Goal: Task Accomplishment & Management: Manage account settings

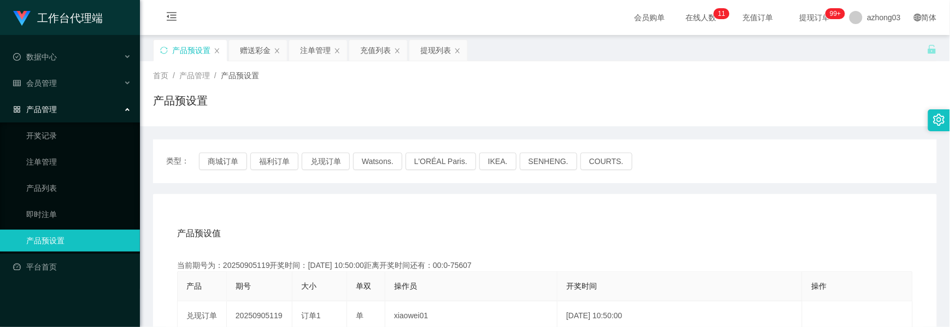
click at [335, 153] on button "兑现订单" at bounding box center [326, 161] width 48 height 17
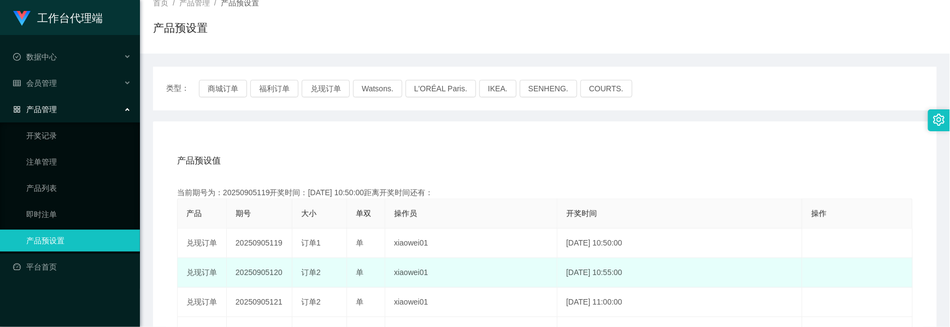
scroll to position [145, 0]
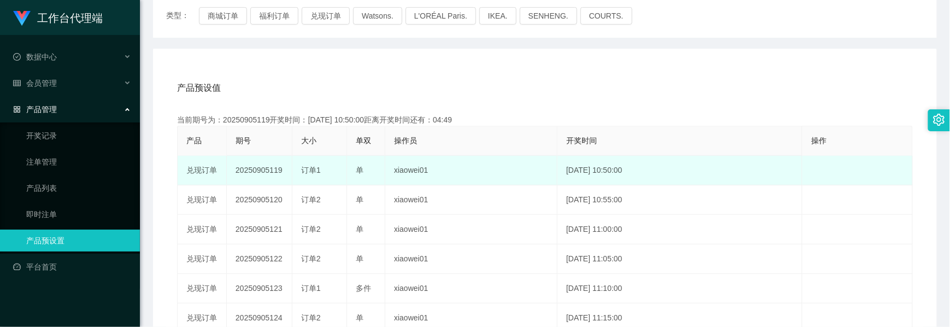
click at [270, 173] on td "20250905119" at bounding box center [260, 171] width 66 height 30
copy td "20250905119"
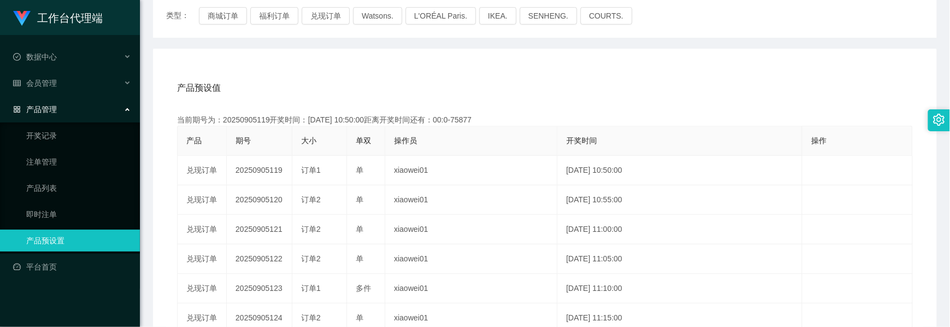
drag, startPoint x: 788, startPoint y: 106, endPoint x: 788, endPoint y: 79, distance: 26.8
click at [790, 106] on div "产品预设值 添加期号 当前期号为：20250905119开奖时间：[DATE] 10:50:00距离开奖时间还有：00:0-75877 产品 期号 大小 单双…" at bounding box center [545, 279] width 758 height 413
click at [50, 155] on link "注单管理" at bounding box center [78, 162] width 105 height 22
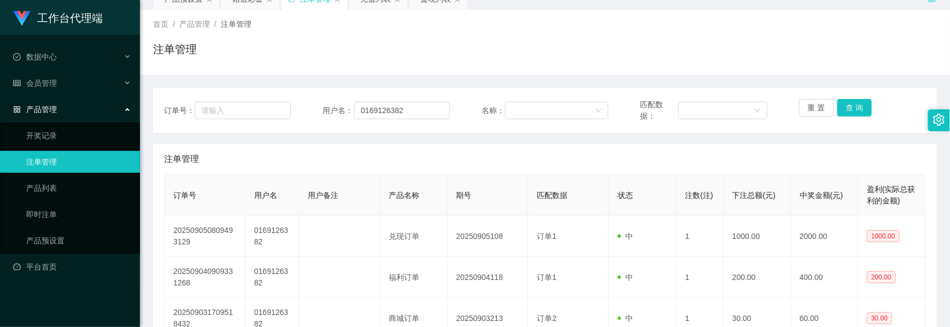
scroll to position [145, 0]
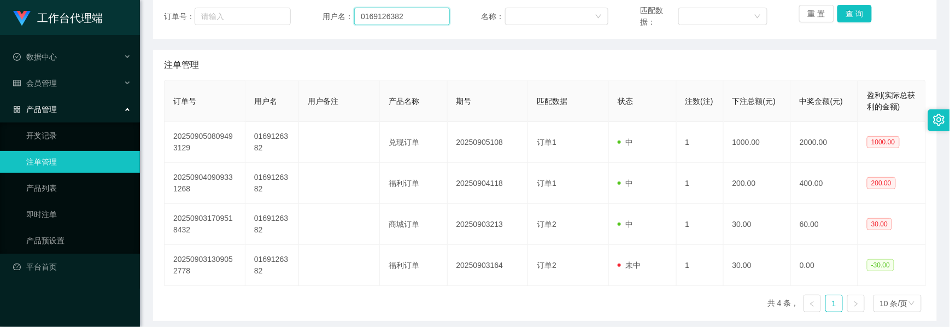
drag, startPoint x: 411, startPoint y: 20, endPoint x: 299, endPoint y: 13, distance: 112.8
click at [300, 13] on div "订单号： 用户名： 0169126382 名称： 匹配数据： 重 置 查 询" at bounding box center [545, 16] width 762 height 23
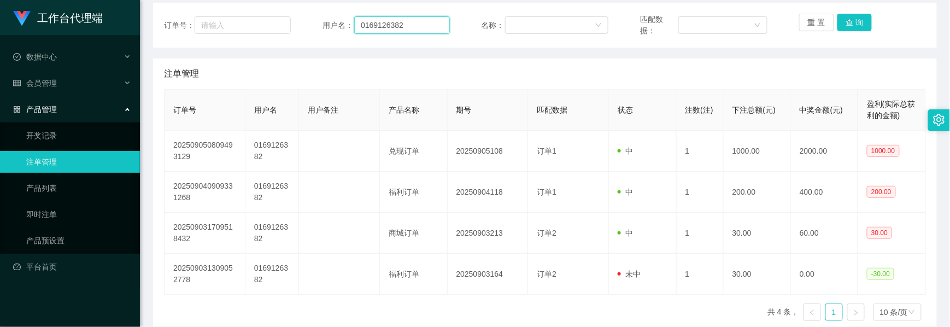
paste input "ling3335"
type input "ling3335"
click at [840, 20] on button "查 询" at bounding box center [855, 22] width 35 height 17
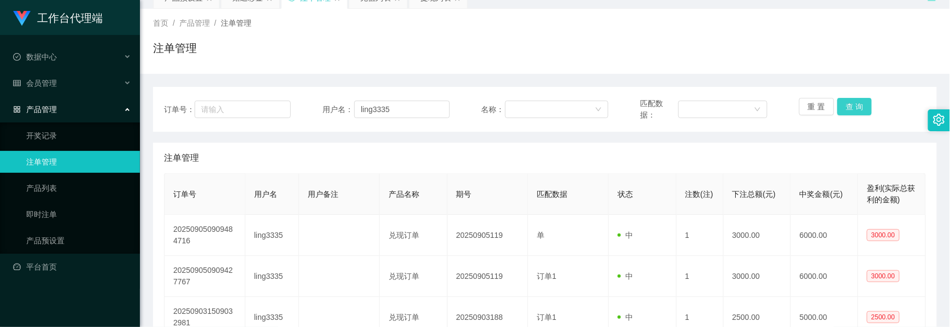
scroll to position [0, 0]
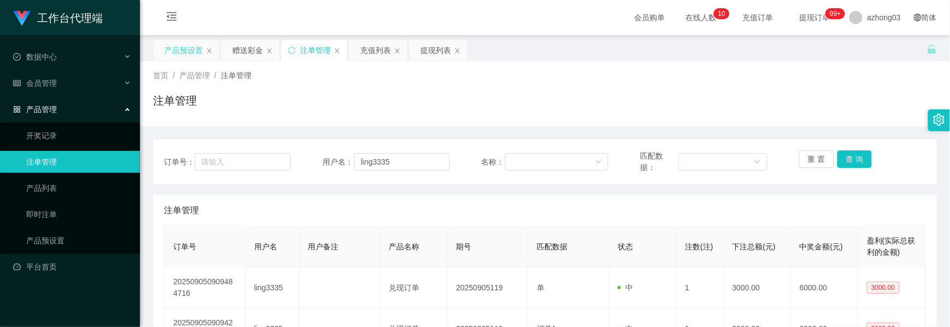
click at [199, 47] on div "产品预设置" at bounding box center [184, 50] width 38 height 21
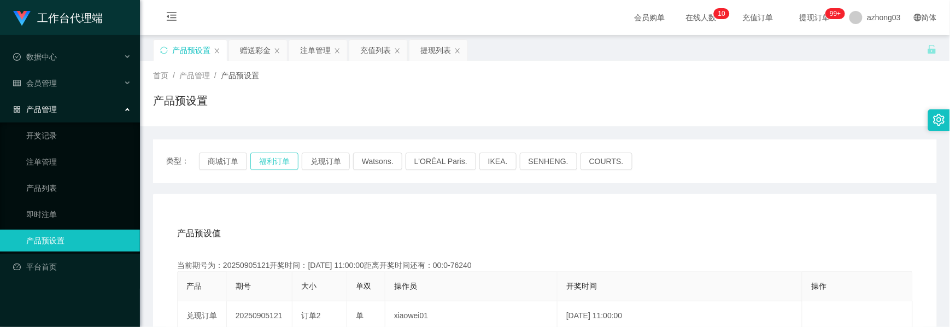
click at [276, 158] on button "福利订单" at bounding box center [274, 161] width 48 height 17
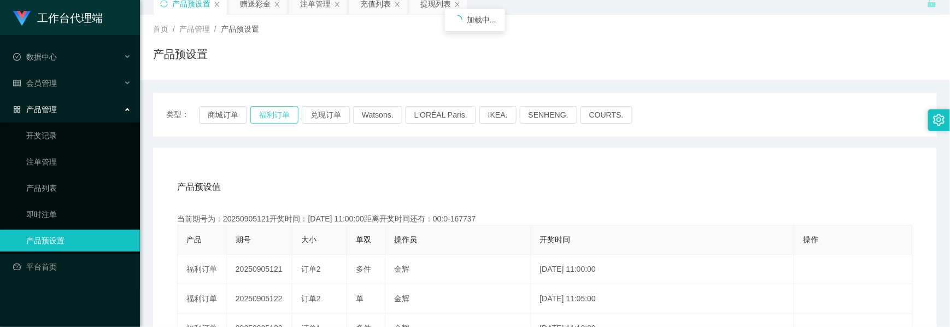
scroll to position [73, 0]
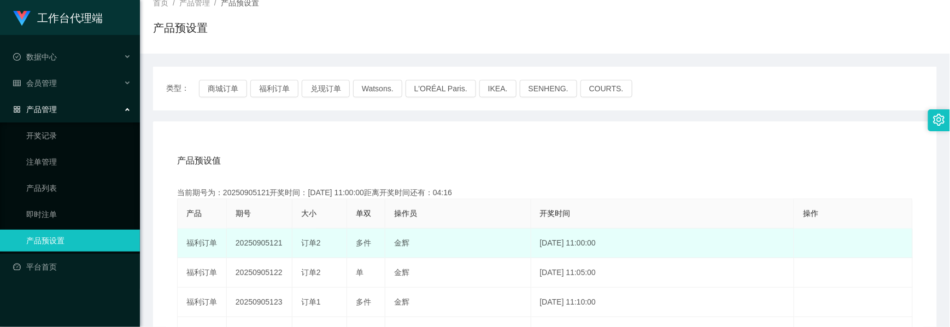
click at [261, 243] on td "20250905121" at bounding box center [260, 244] width 66 height 30
click at [261, 242] on td "20250905121" at bounding box center [260, 244] width 66 height 30
click at [265, 245] on td "20250905121" at bounding box center [260, 244] width 66 height 30
click at [259, 245] on td "20250905121" at bounding box center [260, 244] width 66 height 30
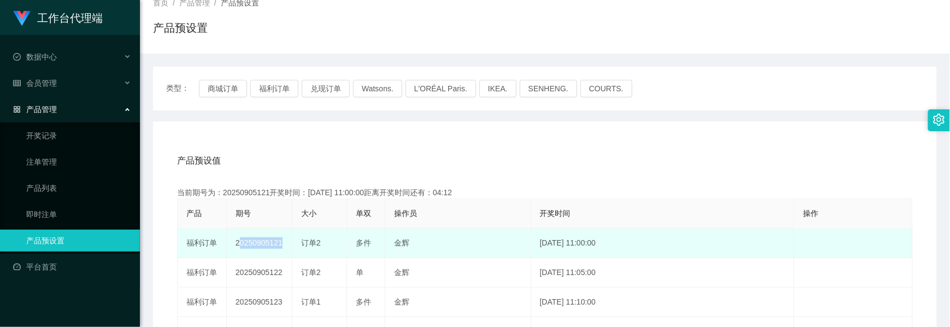
click at [259, 245] on td "20250905121" at bounding box center [260, 244] width 66 height 30
copy td "20250905121"
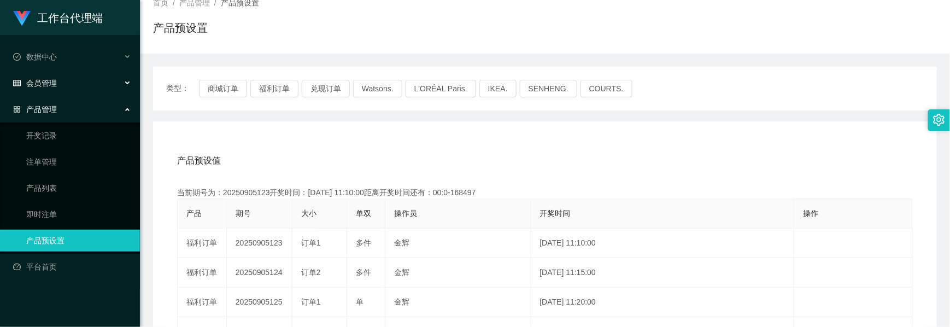
click at [66, 88] on div "会员管理" at bounding box center [70, 83] width 140 height 22
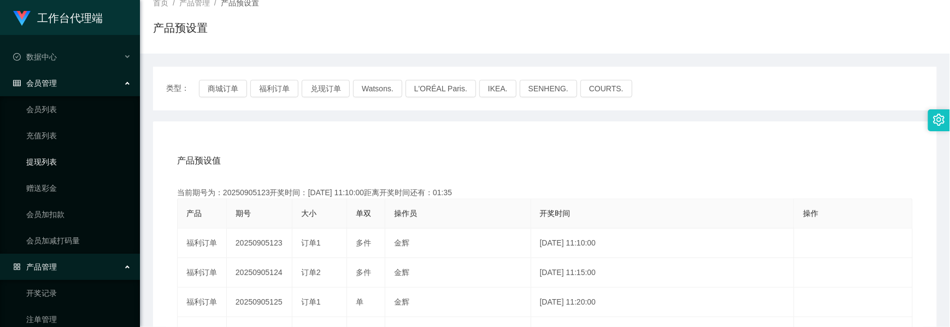
click at [62, 168] on link "提现列表" at bounding box center [78, 162] width 105 height 22
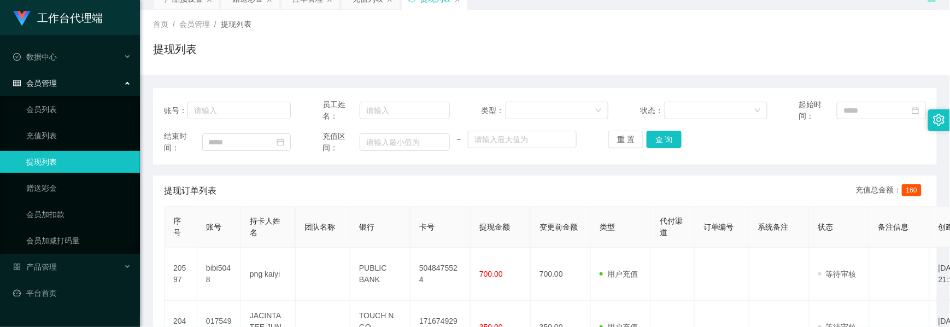
scroll to position [73, 0]
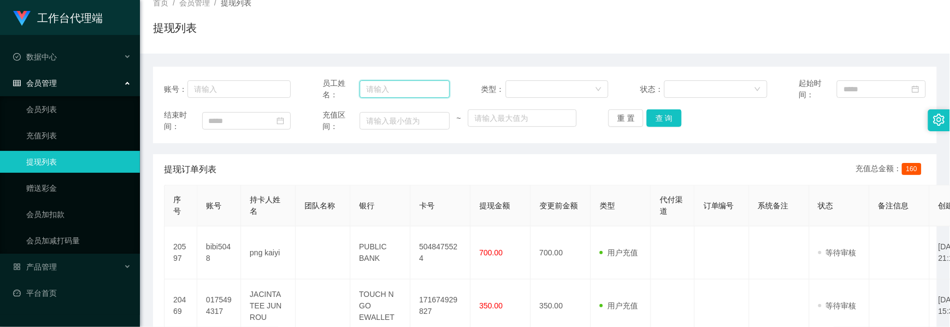
click at [383, 94] on input "text" at bounding box center [405, 88] width 90 height 17
click at [239, 86] on input "text" at bounding box center [239, 88] width 103 height 17
paste input "ling3335"
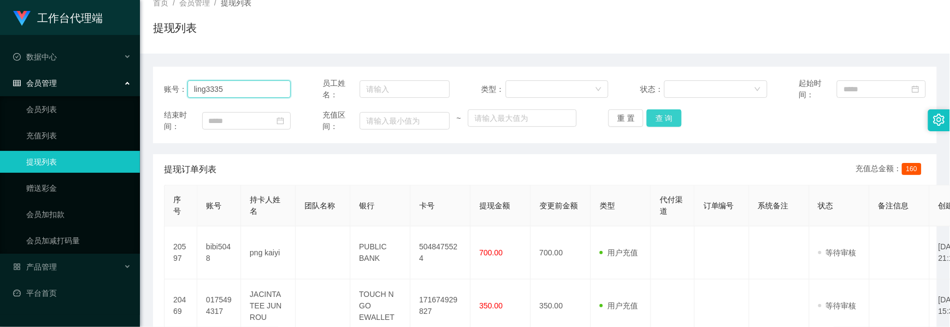
type input "ling3335"
click at [657, 119] on button "查 询" at bounding box center [664, 117] width 35 height 17
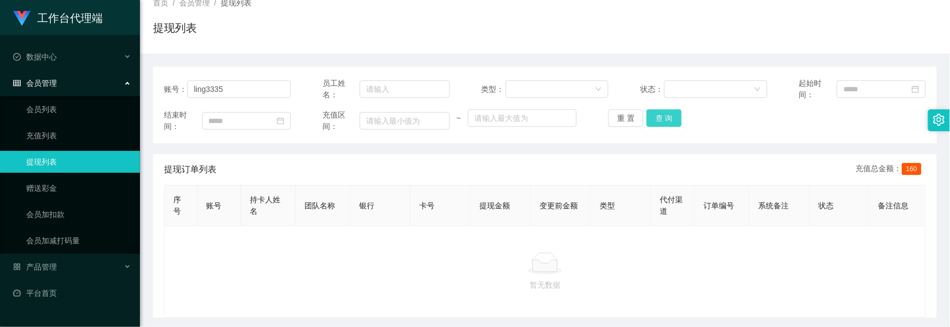
click at [663, 118] on button "查 询" at bounding box center [664, 117] width 35 height 17
drag, startPoint x: 663, startPoint y: 118, endPoint x: 702, endPoint y: 124, distance: 39.2
click at [663, 120] on button "查 询" at bounding box center [664, 117] width 35 height 17
click at [666, 122] on button "查 询" at bounding box center [664, 117] width 35 height 17
click at [664, 127] on div "结束时间： 充值区间： ~ 重 置 查 询" at bounding box center [545, 120] width 762 height 23
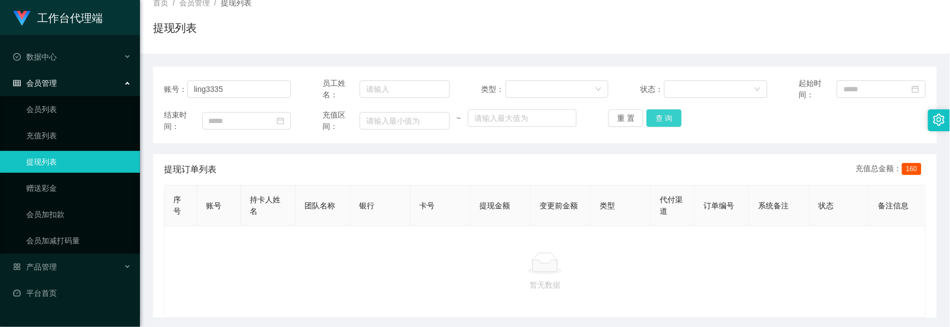
click at [665, 122] on button "查 询" at bounding box center [664, 117] width 35 height 17
click at [662, 119] on button "查 询" at bounding box center [664, 117] width 35 height 17
click at [666, 117] on button "查 询" at bounding box center [664, 117] width 35 height 17
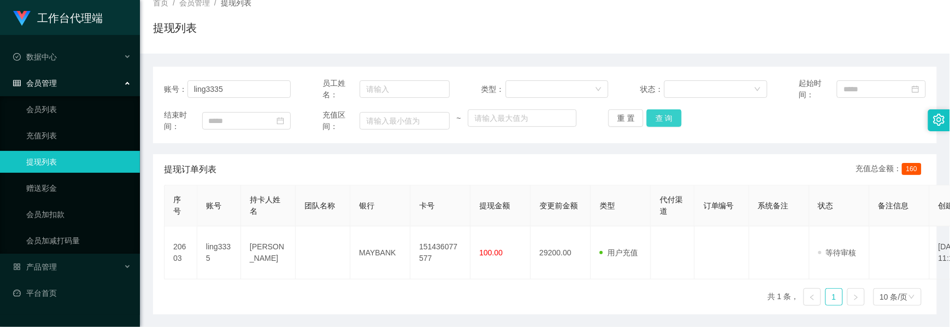
click at [676, 121] on button "查 询" at bounding box center [664, 117] width 35 height 17
drag, startPoint x: 197, startPoint y: 90, endPoint x: 190, endPoint y: 90, distance: 7.1
click at [190, 90] on input "ling3335" at bounding box center [239, 88] width 103 height 17
click at [38, 187] on link "赠送彩金" at bounding box center [78, 188] width 105 height 22
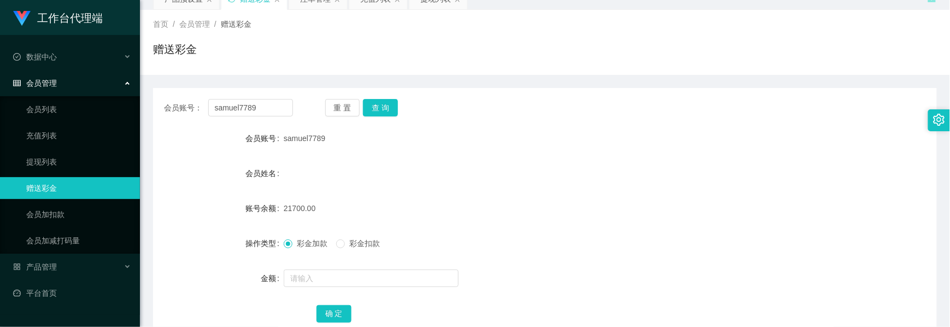
scroll to position [73, 0]
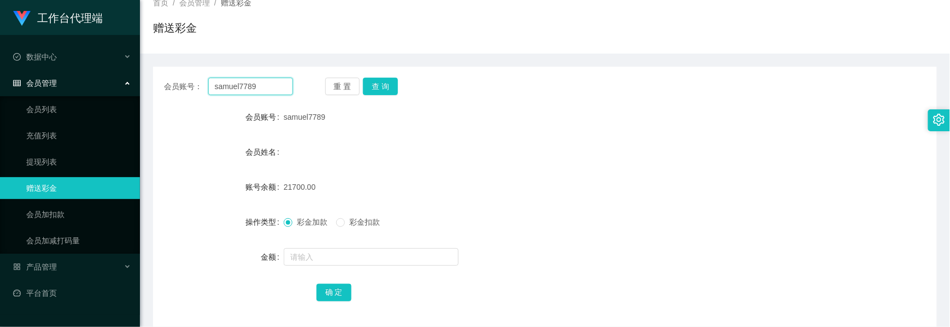
drag, startPoint x: 236, startPoint y: 88, endPoint x: 138, endPoint y: 85, distance: 97.9
click at [138, 85] on section "工作台代理端 数据中心 会员管理 会员列表 充值列表 提现列表 赠送彩金 会员加扣款 会员加减打码量 产品管理 开奖记录 注单管理 产品列表 即时注单 产品预…" at bounding box center [475, 152] width 950 height 451
paste input "ling3335"
type input "ling3335"
click at [375, 88] on button "查 询" at bounding box center [380, 86] width 35 height 17
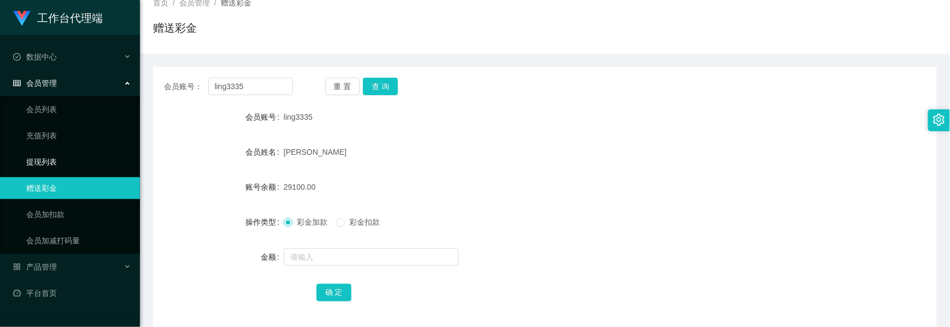
drag, startPoint x: 57, startPoint y: 159, endPoint x: 136, endPoint y: 141, distance: 80.2
click at [58, 158] on link "提现列表" at bounding box center [78, 162] width 105 height 22
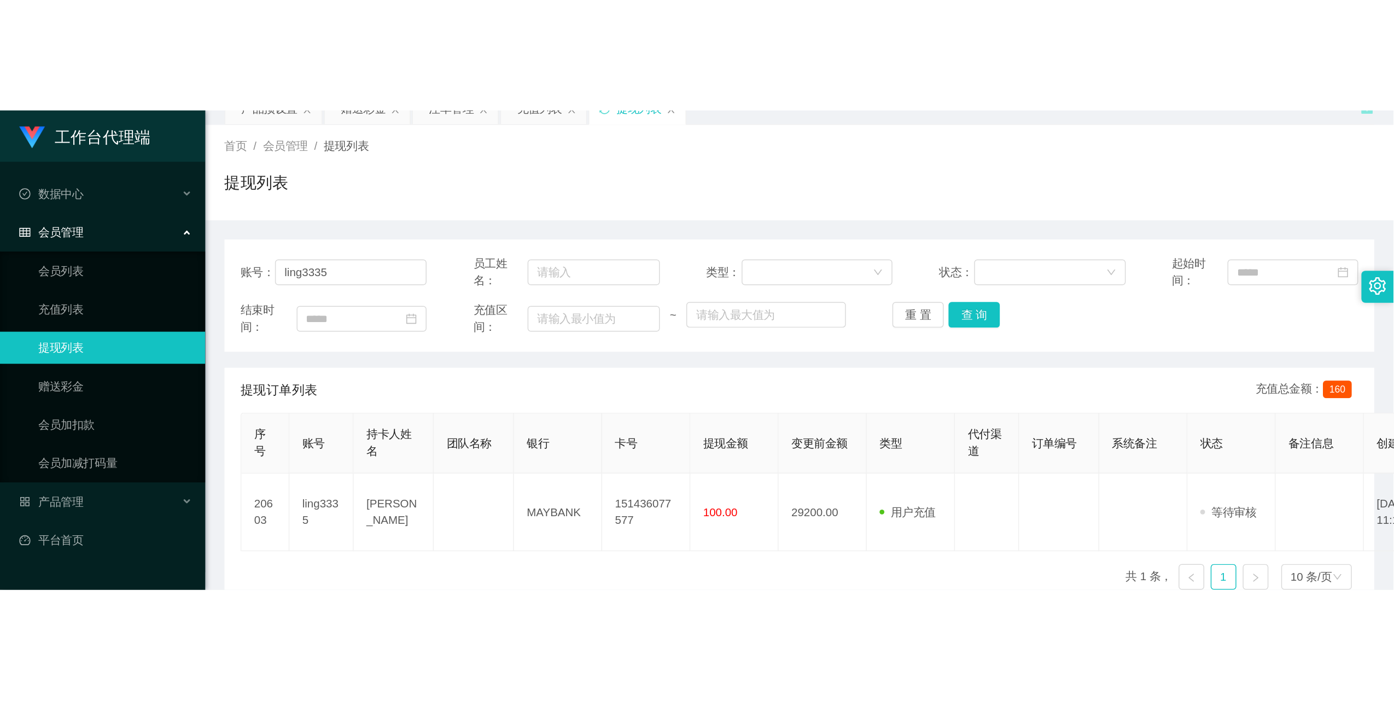
scroll to position [73, 0]
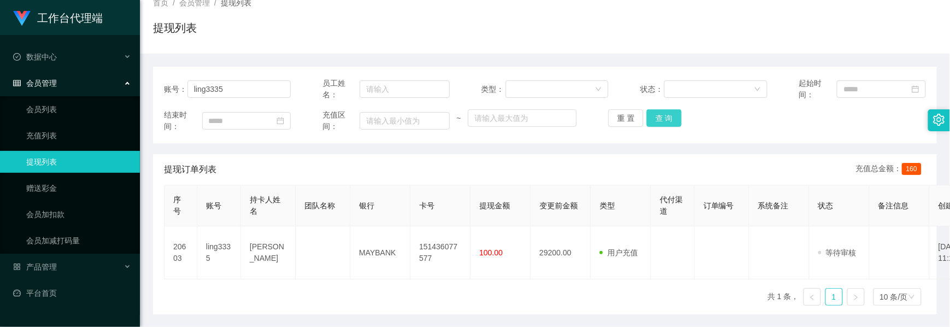
click at [660, 113] on button "查 询" at bounding box center [664, 117] width 35 height 17
click at [668, 112] on button "查 询" at bounding box center [664, 117] width 35 height 17
click at [668, 112] on button "查 询" at bounding box center [670, 117] width 47 height 17
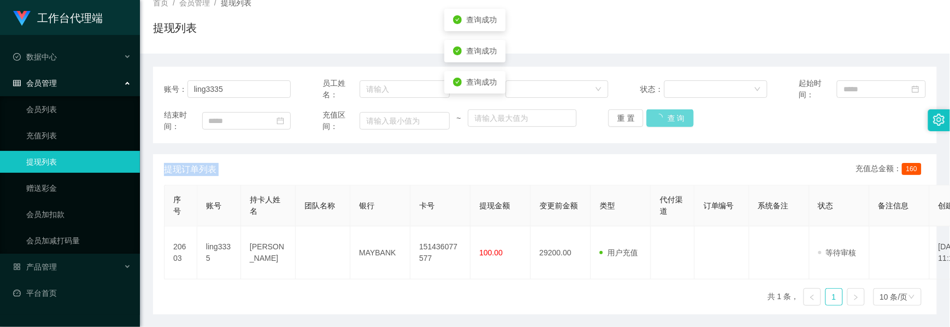
click at [668, 112] on div "重 置 查 询" at bounding box center [672, 117] width 127 height 17
click at [668, 112] on button "查 询" at bounding box center [664, 117] width 35 height 17
click at [668, 112] on div "重 置 查 询" at bounding box center [672, 117] width 127 height 17
click at [668, 112] on button "查 询" at bounding box center [664, 117] width 35 height 17
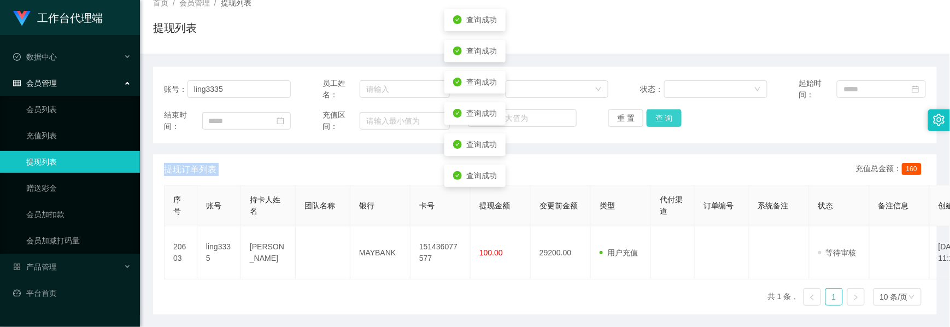
click at [668, 112] on div "重 置 查 询" at bounding box center [672, 117] width 127 height 17
click at [668, 112] on button "查 询" at bounding box center [664, 117] width 35 height 17
click at [668, 112] on div "重 置 查 询" at bounding box center [672, 117] width 127 height 17
click at [668, 112] on button "查 询" at bounding box center [664, 117] width 35 height 17
click at [668, 112] on button "查 询" at bounding box center [670, 117] width 47 height 17
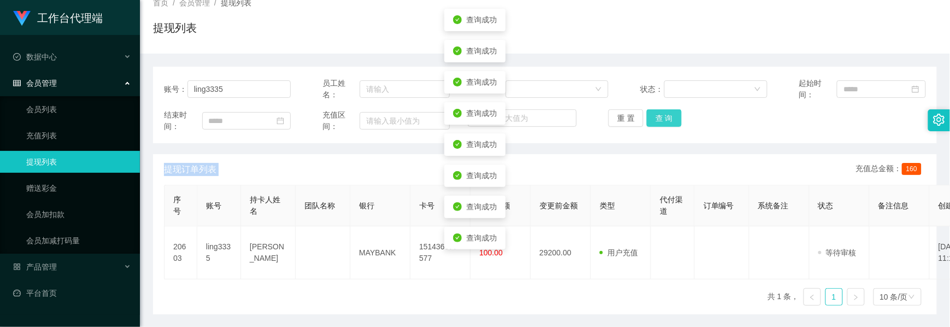
click at [668, 112] on button "查 询" at bounding box center [664, 117] width 35 height 17
click at [668, 112] on div "重 置 查 询" at bounding box center [672, 117] width 127 height 17
click at [668, 112] on button "查 询" at bounding box center [664, 117] width 35 height 17
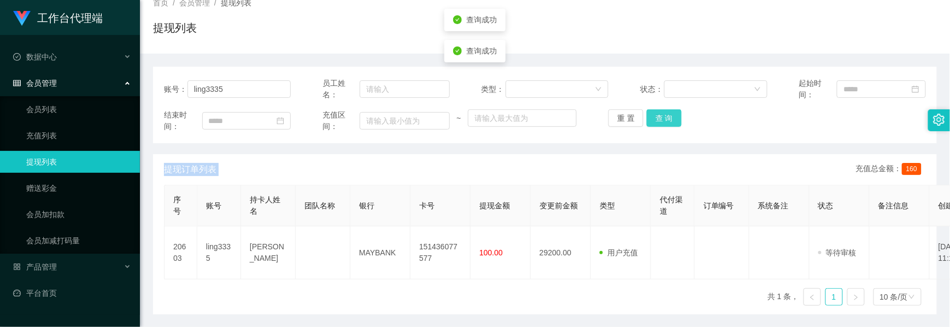
scroll to position [0, 0]
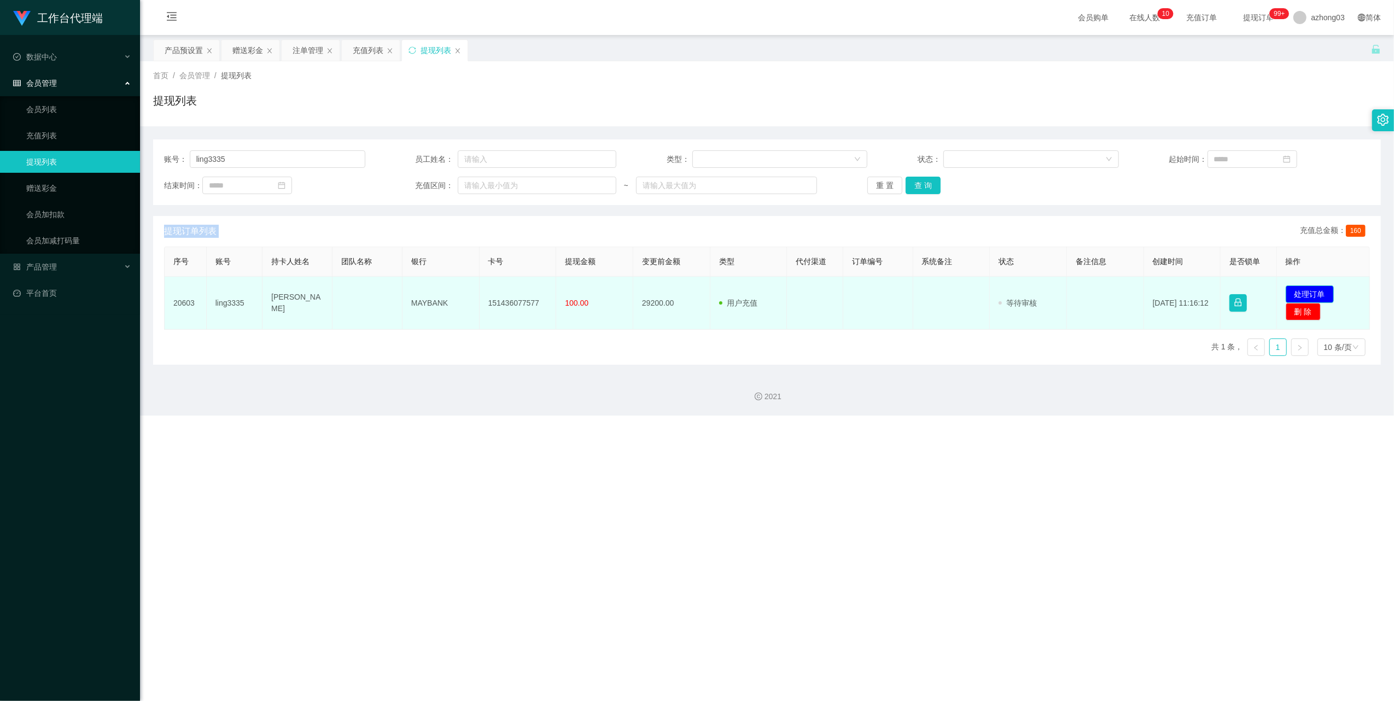
click at [950, 287] on button "处理订单" at bounding box center [1309, 293] width 48 height 17
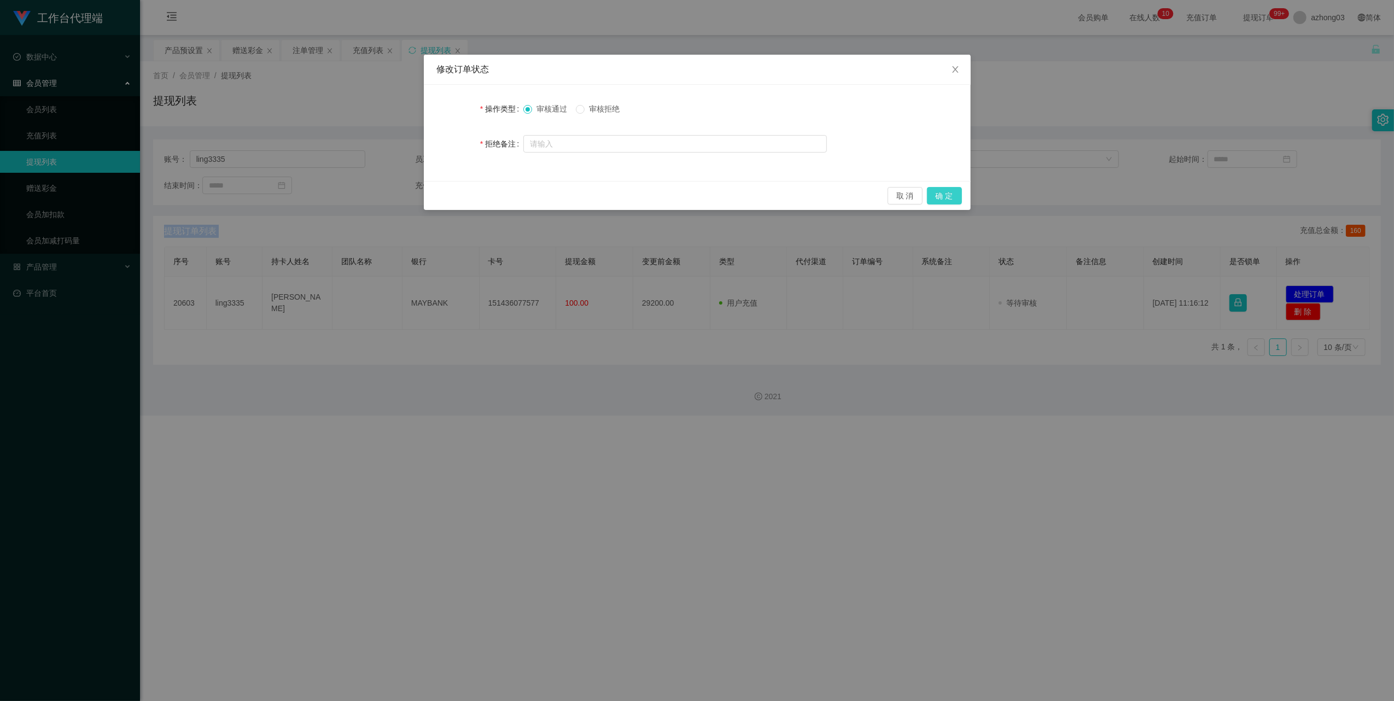
drag, startPoint x: 958, startPoint y: 198, endPoint x: 926, endPoint y: 202, distance: 31.9
click at [950, 198] on button "确 定" at bounding box center [944, 195] width 35 height 17
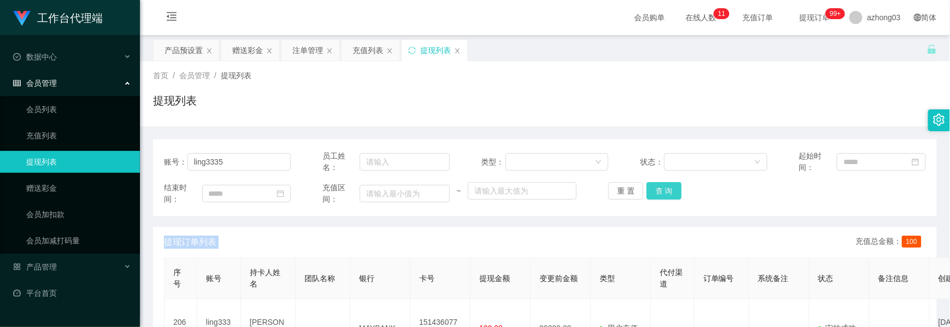
click at [663, 194] on button "查 询" at bounding box center [664, 190] width 35 height 17
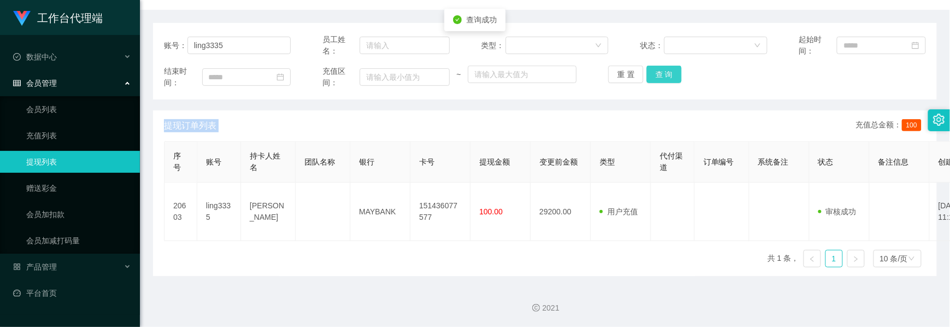
scroll to position [44, 0]
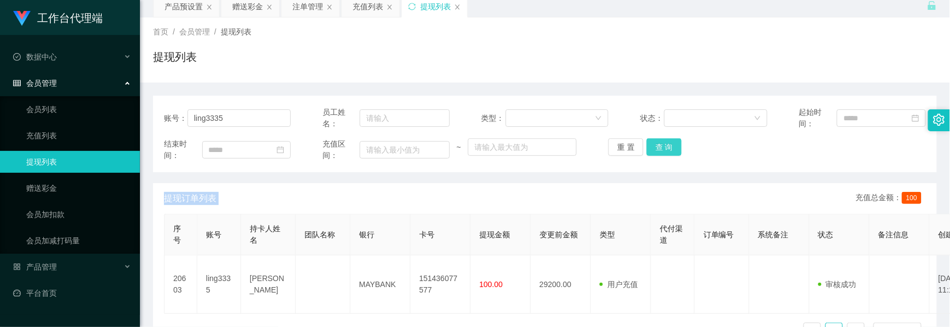
click at [668, 152] on button "查 询" at bounding box center [664, 146] width 35 height 17
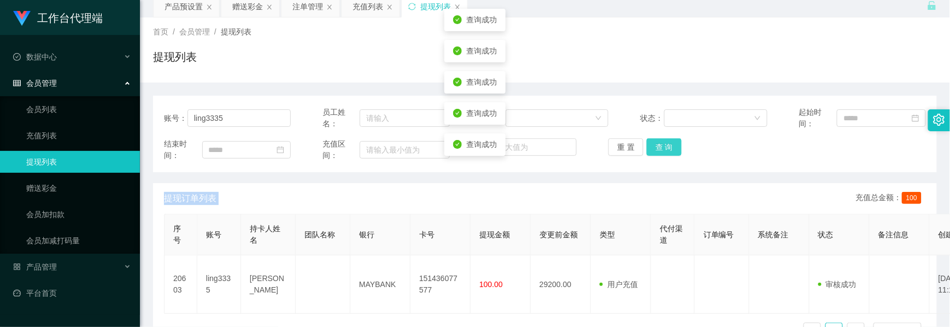
click at [668, 152] on button "查 询" at bounding box center [664, 146] width 35 height 17
click at [668, 152] on div "重 置 查 询" at bounding box center [672, 146] width 127 height 17
click at [668, 152] on button "查 询" at bounding box center [664, 146] width 35 height 17
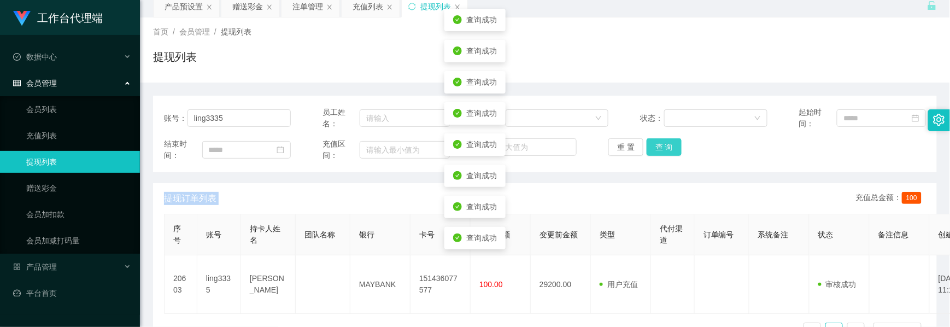
click at [668, 152] on button "查 询" at bounding box center [664, 146] width 35 height 17
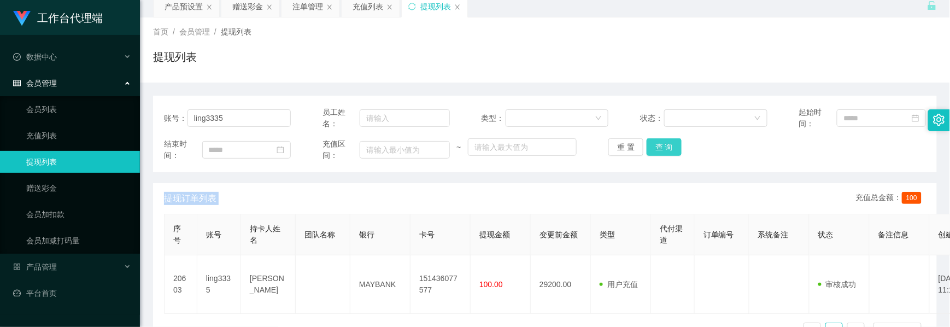
click at [657, 151] on button "查 询" at bounding box center [664, 146] width 35 height 17
click at [662, 149] on button "查 询" at bounding box center [664, 146] width 35 height 17
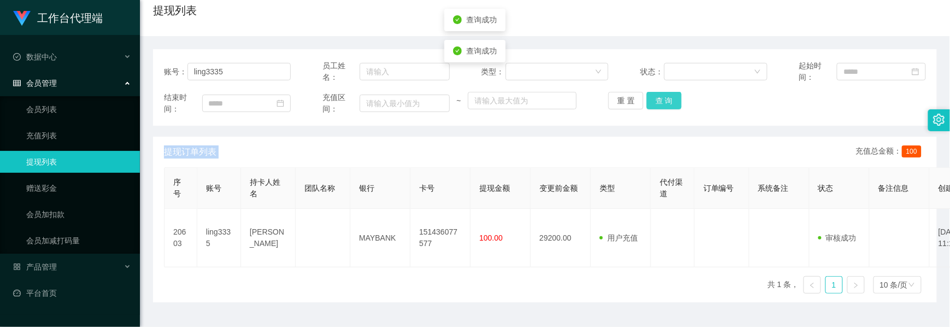
scroll to position [116, 0]
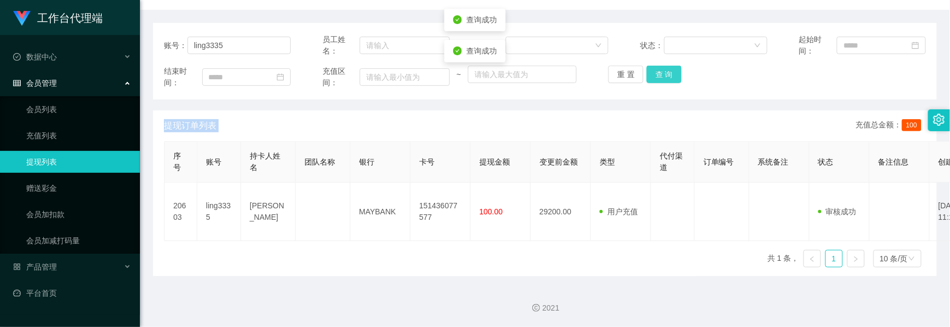
click at [668, 77] on button "查 询" at bounding box center [664, 74] width 35 height 17
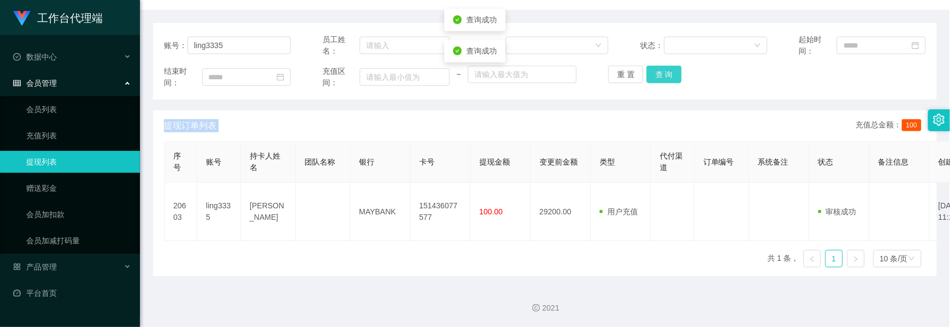
click at [668, 77] on button "查 询" at bounding box center [664, 74] width 35 height 17
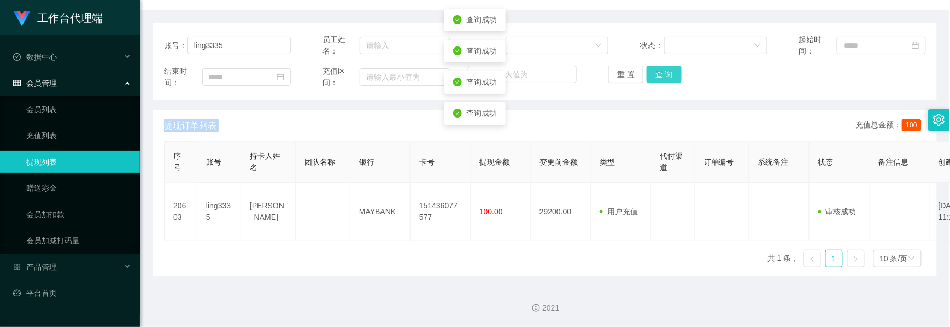
click at [668, 77] on button "查 询" at bounding box center [664, 74] width 35 height 17
click at [657, 78] on button "查 询" at bounding box center [664, 74] width 35 height 17
click at [661, 78] on button "查 询" at bounding box center [664, 74] width 35 height 17
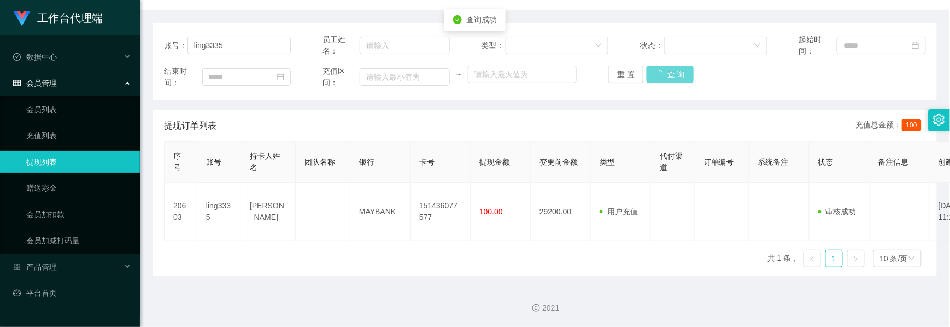
click at [661, 78] on div "重 置 查 询" at bounding box center [672, 74] width 127 height 17
click at [661, 78] on button "查 询" at bounding box center [664, 74] width 35 height 17
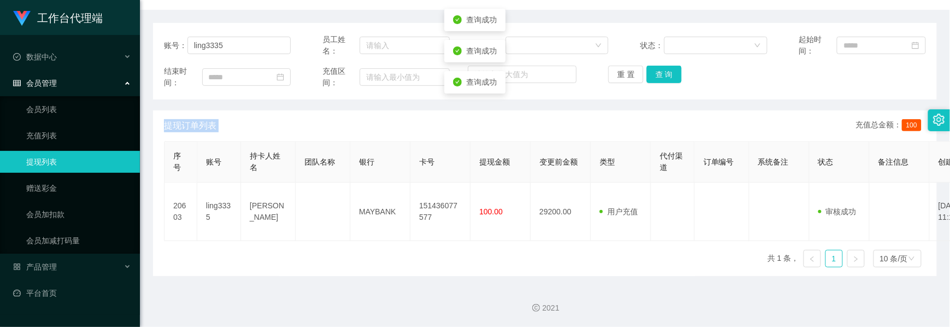
click at [661, 78] on div "重 置 查 询" at bounding box center [672, 74] width 127 height 17
click at [661, 78] on button "查 询" at bounding box center [664, 74] width 35 height 17
click at [661, 78] on div "重 置 查 询" at bounding box center [672, 74] width 127 height 17
click at [661, 78] on button "查 询" at bounding box center [664, 74] width 35 height 17
click at [671, 79] on button "查 询" at bounding box center [664, 74] width 35 height 17
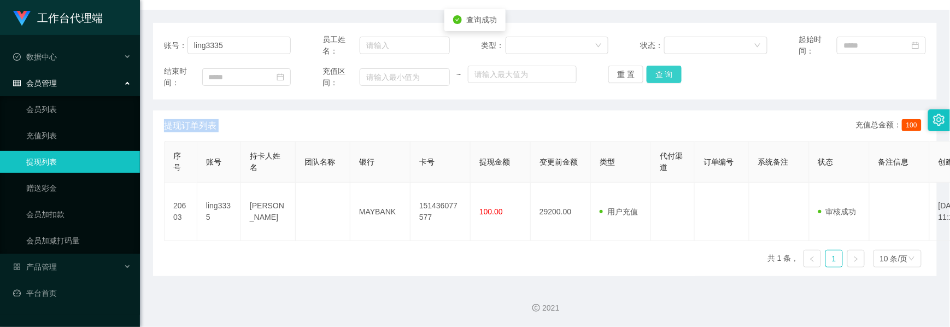
click at [671, 79] on button "查 询" at bounding box center [664, 74] width 35 height 17
click at [671, 79] on div "重 置 查 询" at bounding box center [672, 74] width 127 height 17
click at [671, 79] on button "查 询" at bounding box center [664, 74] width 35 height 17
click at [660, 75] on button "查 询" at bounding box center [664, 74] width 35 height 17
click at [659, 75] on button "查 询" at bounding box center [664, 74] width 35 height 17
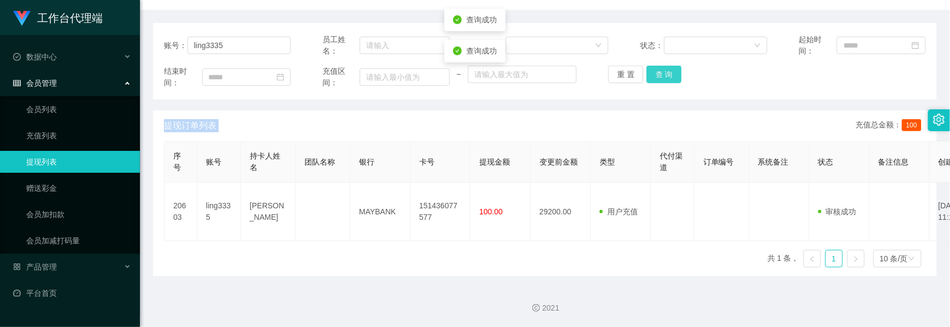
click at [659, 75] on button "查 询" at bounding box center [664, 74] width 35 height 17
click at [647, 81] on button "查 询" at bounding box center [664, 74] width 35 height 17
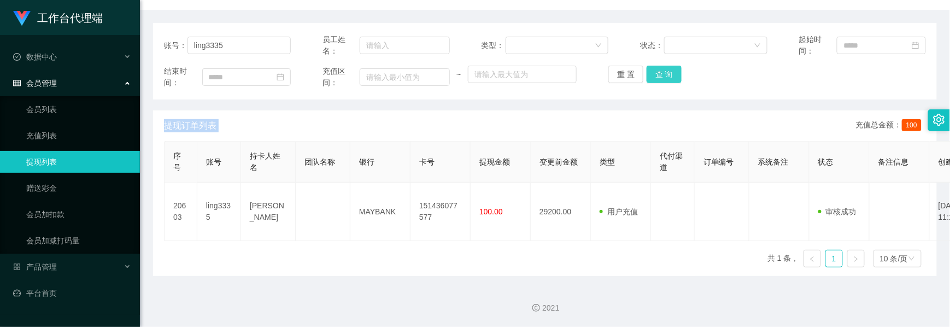
click at [674, 77] on button "查 询" at bounding box center [664, 74] width 35 height 17
click at [663, 79] on button "查 询" at bounding box center [664, 74] width 35 height 17
click at [665, 71] on button "查 询" at bounding box center [664, 74] width 35 height 17
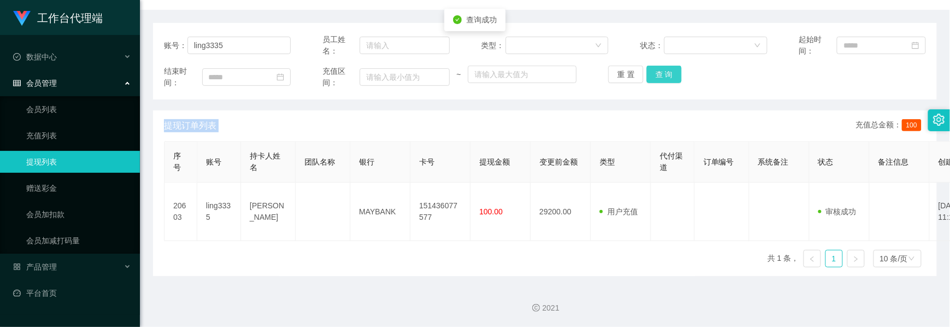
click at [664, 71] on button "查 询" at bounding box center [664, 74] width 35 height 17
click at [664, 71] on button "查 询" at bounding box center [670, 74] width 47 height 17
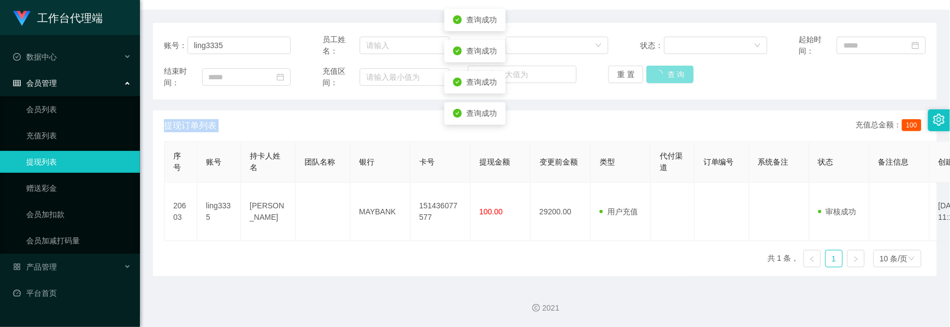
click at [664, 71] on button "查 询" at bounding box center [670, 74] width 47 height 17
click at [664, 71] on button "查 询" at bounding box center [664, 74] width 35 height 17
click at [664, 71] on div "重 置 查 询" at bounding box center [672, 74] width 127 height 17
click at [664, 71] on button "查 询" at bounding box center [664, 74] width 35 height 17
click at [664, 71] on div "重 置 查 询" at bounding box center [672, 74] width 127 height 17
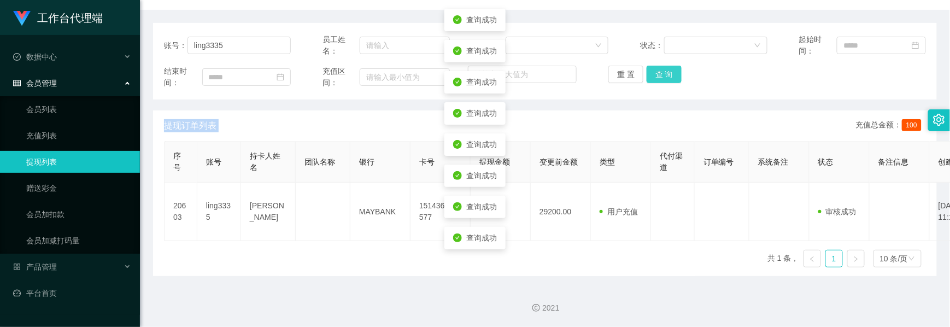
click at [664, 71] on button "查 询" at bounding box center [664, 74] width 35 height 17
click at [663, 71] on button "查 询" at bounding box center [664, 74] width 35 height 17
click at [663, 71] on button "查 询" at bounding box center [670, 74] width 47 height 17
click at [663, 71] on div "重 置 查 询" at bounding box center [672, 74] width 127 height 17
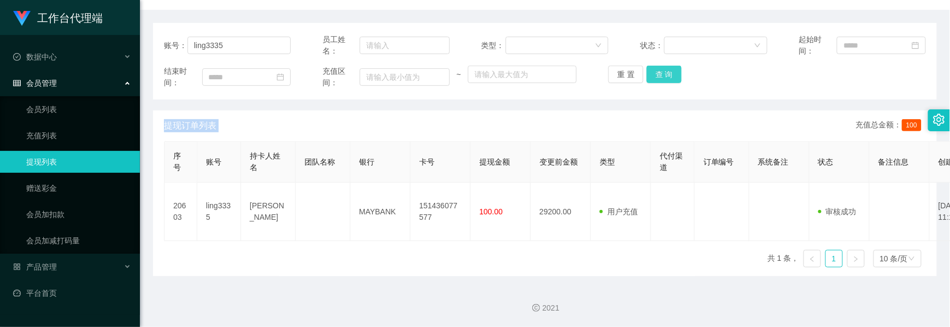
click at [666, 73] on button "查 询" at bounding box center [664, 74] width 35 height 17
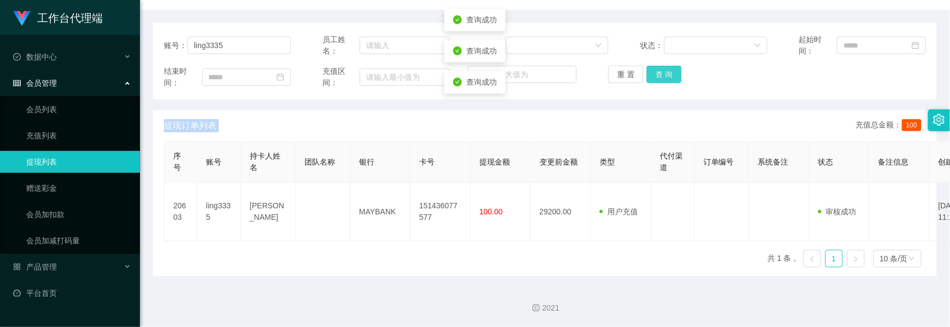
click at [666, 73] on button "查 询" at bounding box center [664, 74] width 35 height 17
click at [656, 73] on button "查 询" at bounding box center [664, 74] width 35 height 17
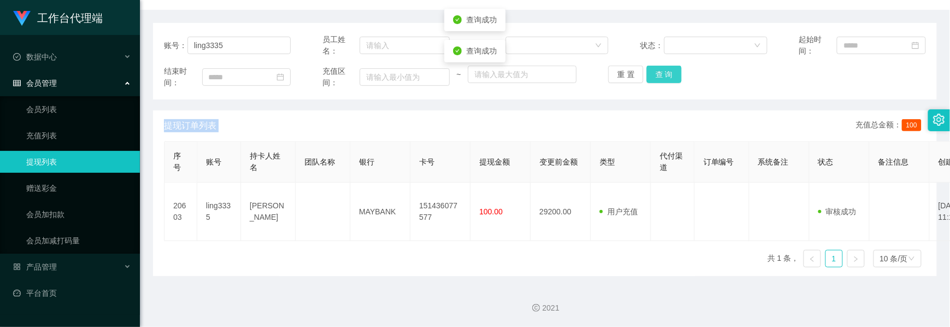
click at [656, 73] on button "查 询" at bounding box center [664, 74] width 35 height 17
click at [656, 73] on div "重 置 查 询" at bounding box center [672, 74] width 127 height 17
click at [656, 73] on button "查 询" at bounding box center [664, 74] width 35 height 17
click at [656, 73] on div "重 置 查 询" at bounding box center [672, 74] width 127 height 17
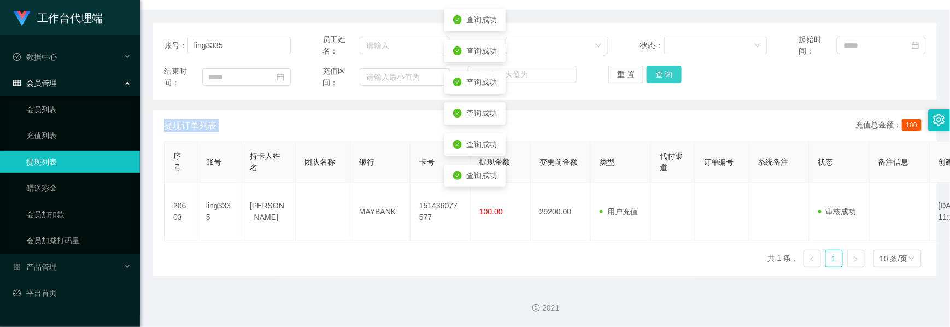
click at [656, 73] on button "查 询" at bounding box center [664, 74] width 35 height 17
click at [656, 73] on div "重 置 查 询" at bounding box center [672, 74] width 127 height 17
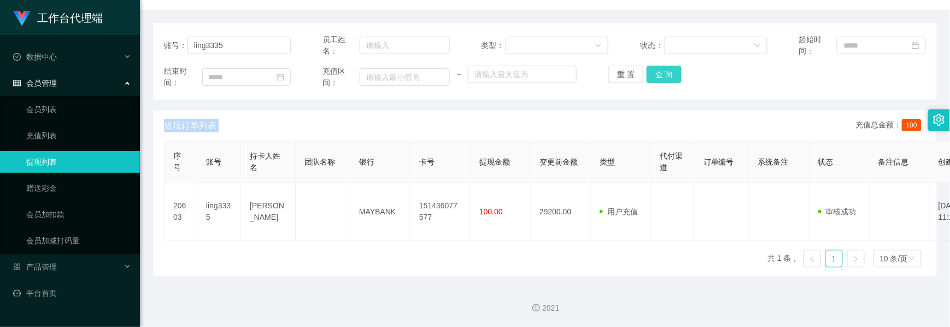
click at [659, 79] on button "查 询" at bounding box center [664, 74] width 35 height 17
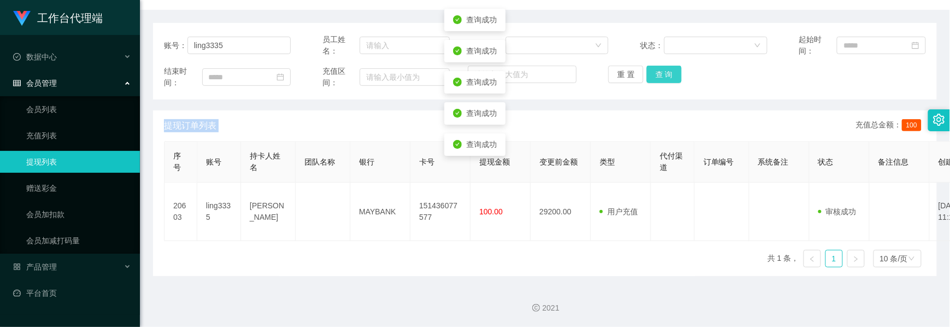
click at [659, 79] on button "查 询" at bounding box center [664, 74] width 35 height 17
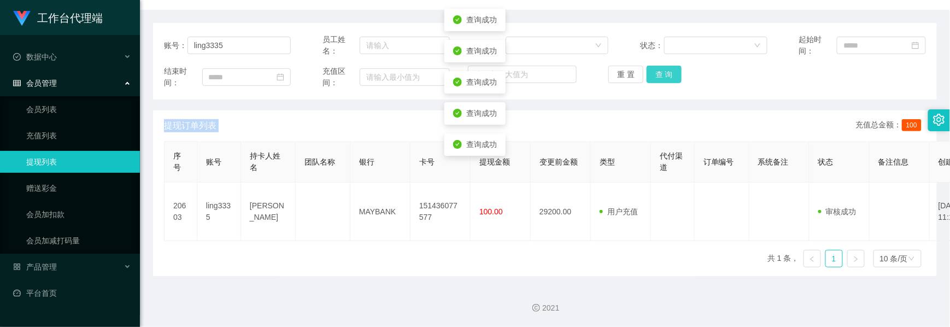
click at [659, 79] on button "查 询" at bounding box center [664, 74] width 35 height 17
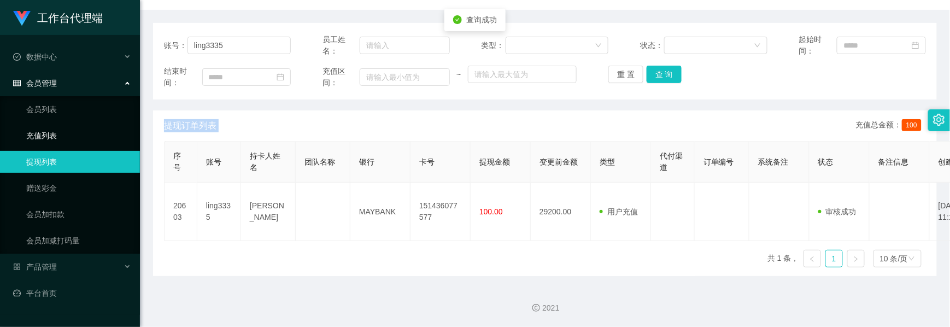
click at [57, 131] on link "充值列表" at bounding box center [78, 136] width 105 height 22
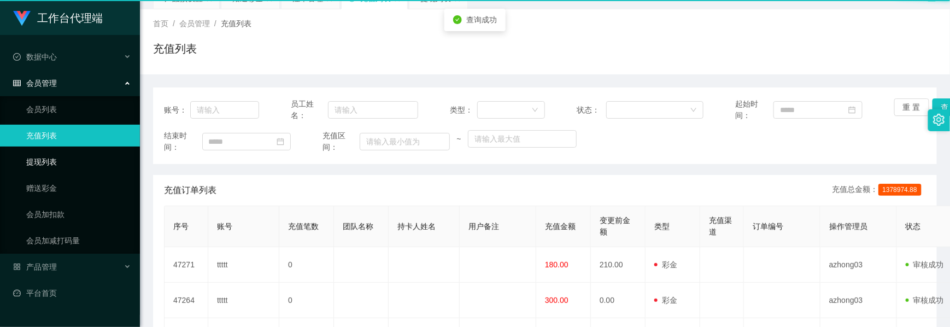
scroll to position [51, 0]
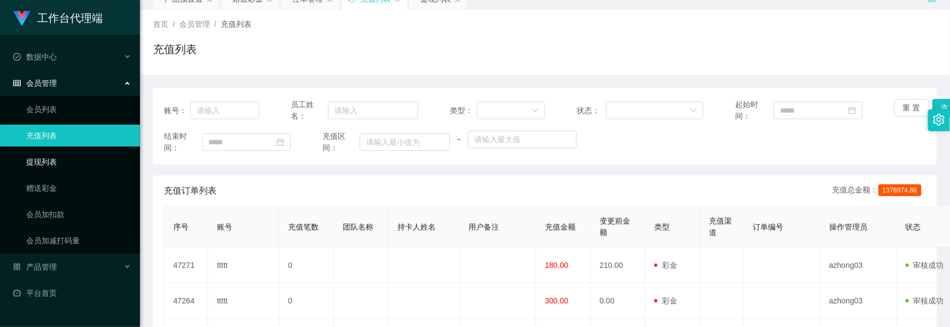
click at [51, 162] on link "提现列表" at bounding box center [78, 162] width 105 height 22
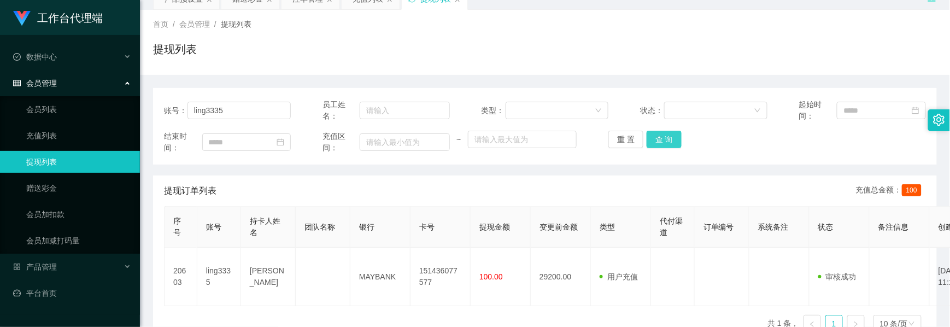
click at [664, 147] on button "查 询" at bounding box center [664, 139] width 35 height 17
click at [664, 147] on button "查 询" at bounding box center [670, 139] width 47 height 17
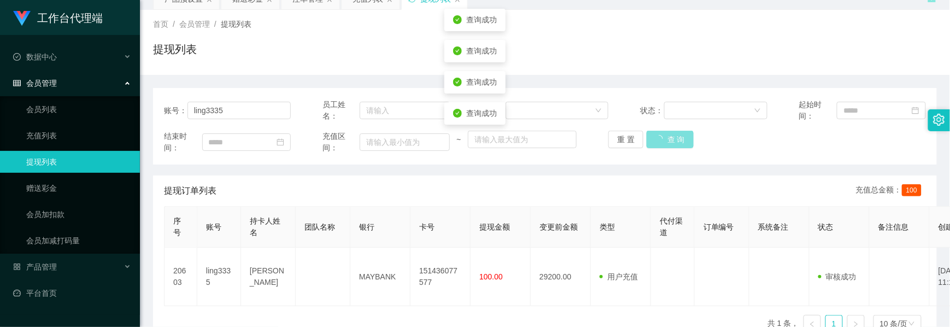
click at [664, 147] on button "查 询" at bounding box center [670, 139] width 47 height 17
click at [664, 147] on button "查 询" at bounding box center [664, 139] width 35 height 17
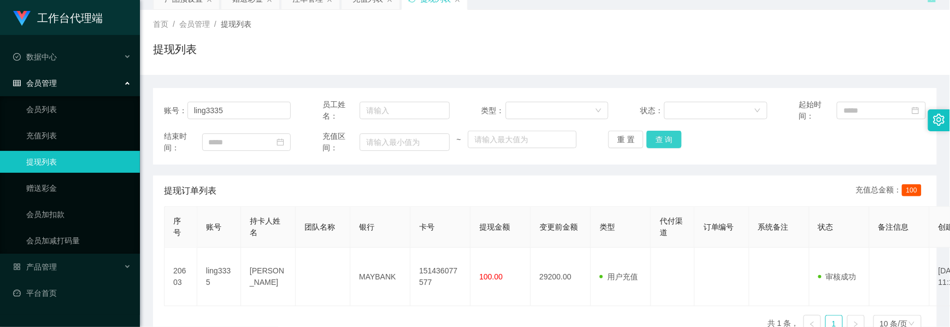
click at [663, 143] on button "查 询" at bounding box center [664, 139] width 35 height 17
click at [663, 143] on div "重 置 查 询" at bounding box center [672, 139] width 127 height 17
click at [663, 143] on button "查 询" at bounding box center [664, 139] width 35 height 17
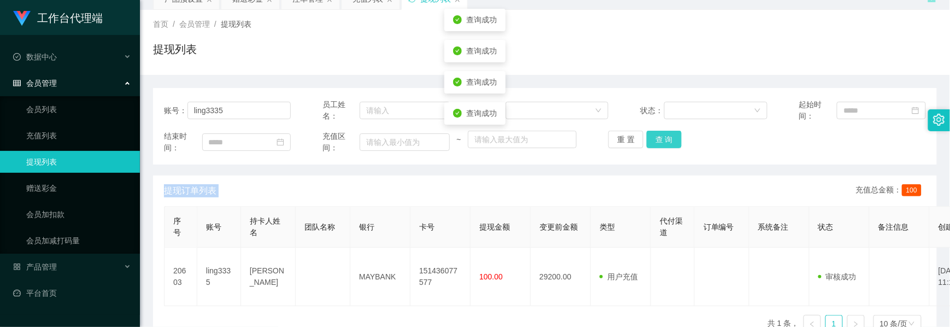
click at [663, 143] on div "重 置 查 询" at bounding box center [672, 139] width 127 height 17
click at [663, 143] on button "查 询" at bounding box center [664, 139] width 35 height 17
click at [663, 143] on div "重 置 查 询" at bounding box center [672, 139] width 127 height 17
click at [663, 143] on button "查 询" at bounding box center [664, 139] width 35 height 17
click at [663, 143] on div "重 置 查 询" at bounding box center [672, 139] width 127 height 17
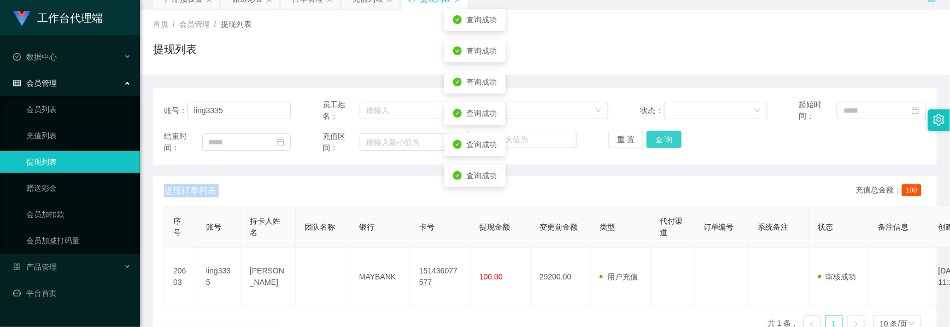
click at [663, 143] on button "查 询" at bounding box center [664, 139] width 35 height 17
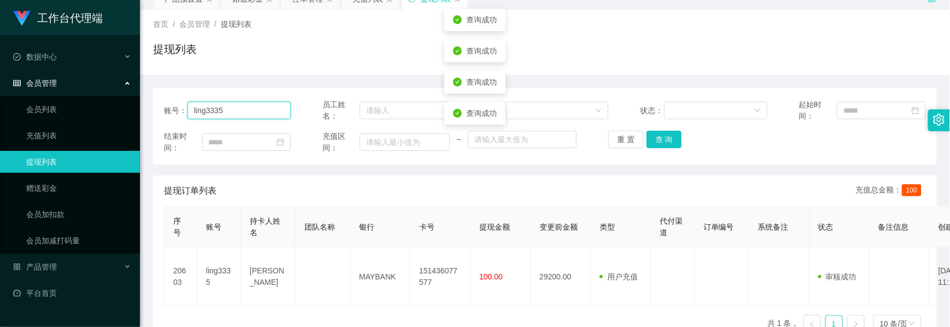
drag, startPoint x: 239, startPoint y: 113, endPoint x: 183, endPoint y: 110, distance: 56.9
click at [183, 110] on div "账号： ling3335" at bounding box center [227, 110] width 127 height 23
paste input "按照顺序来啊"
type input "按照顺序来啊"
drag, startPoint x: 252, startPoint y: 114, endPoint x: 195, endPoint y: 104, distance: 57.7
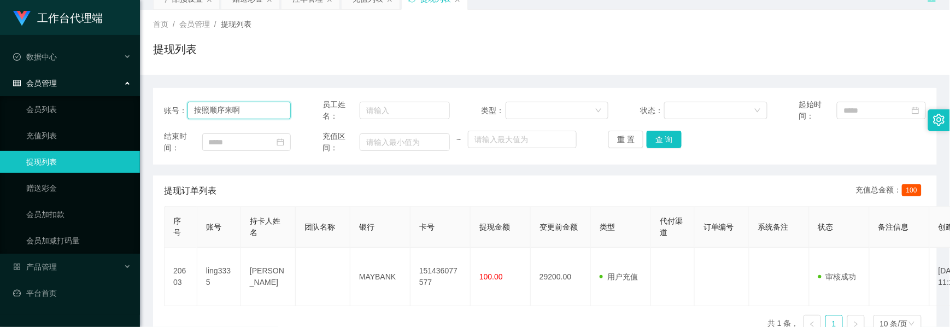
click at [195, 104] on input "按照顺序来啊" at bounding box center [239, 110] width 103 height 17
click at [257, 110] on input "text" at bounding box center [239, 110] width 103 height 17
paste input "ling3335"
type input "ling3335"
click at [665, 144] on button "查 询" at bounding box center [664, 139] width 35 height 17
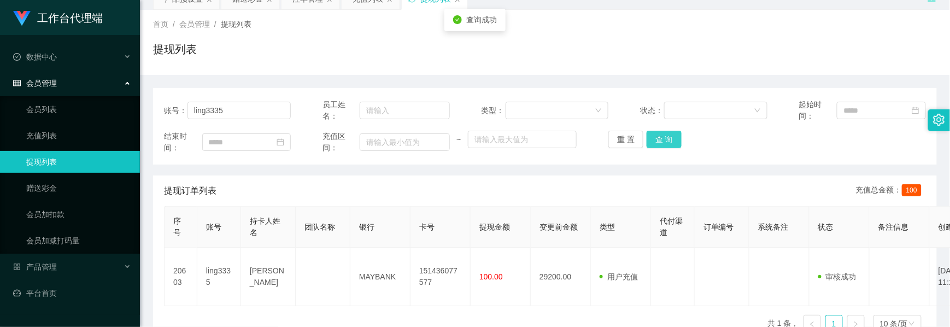
click at [668, 143] on button "查 询" at bounding box center [664, 139] width 35 height 17
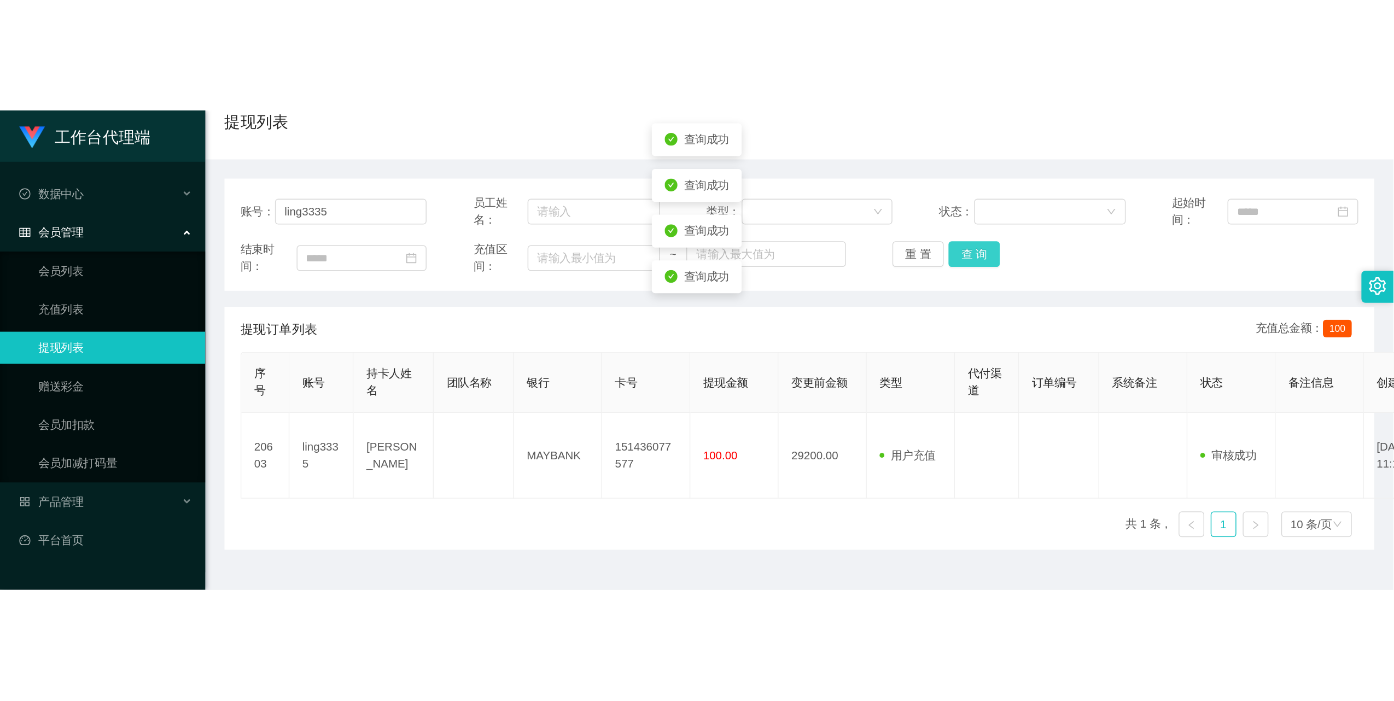
scroll to position [116, 0]
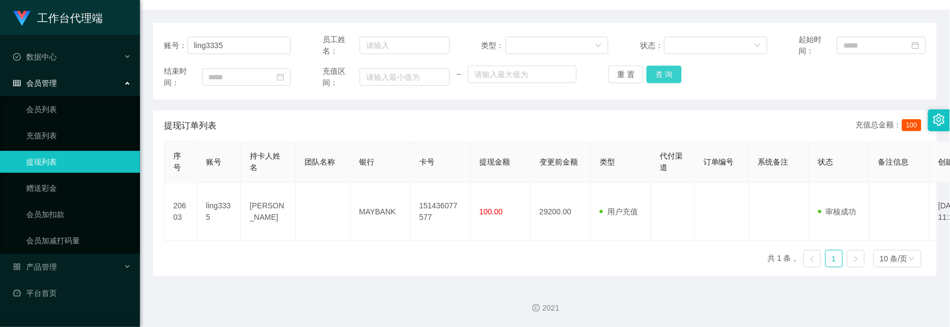
click at [652, 79] on button "查 询" at bounding box center [664, 74] width 35 height 17
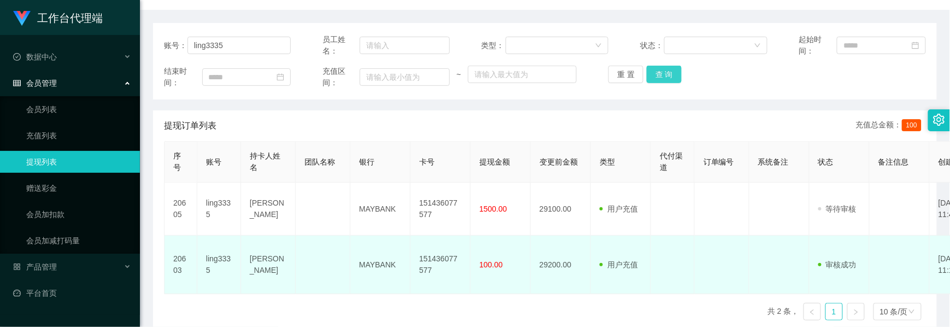
scroll to position [0, 0]
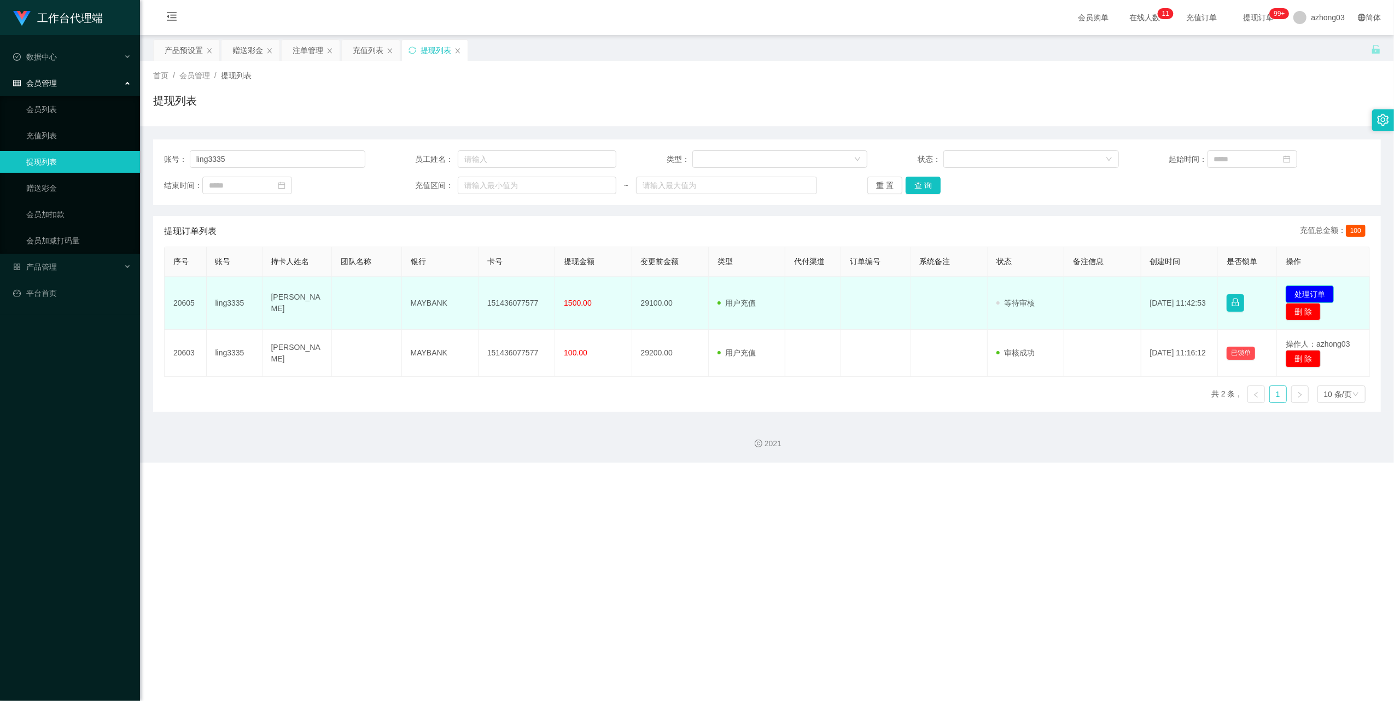
click at [950, 293] on button "处理订单" at bounding box center [1309, 293] width 48 height 17
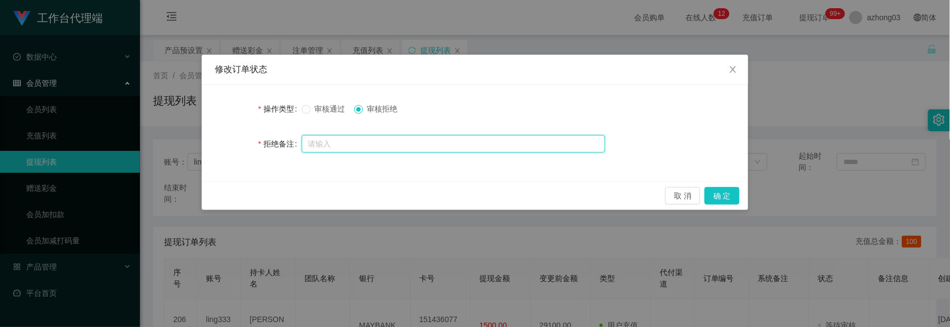
click at [366, 148] on input "text" at bounding box center [453, 143] width 303 height 17
paste input "您的提款未按规定顺序提交。根据监管要求，必须立即对冲。请在收到此通知后的24小时内完成指定的对冲操作，以免账户被冻结。对冲金额为您账户余额的50%（RM145…"
type input "您的提款未按规定顺序提交。根据监管要求，必须立即对冲。请在收到此通知后的24小时内完成指定的对冲操作，以免账户被冻结。对冲金额为您账户余额的50%（RM145…"
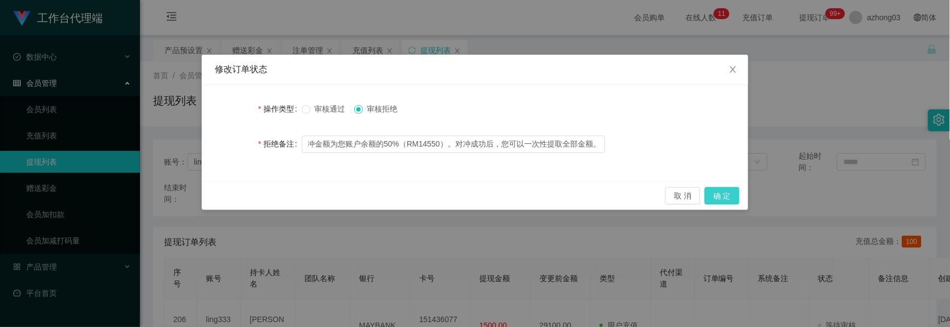
click at [721, 200] on button "确 定" at bounding box center [722, 195] width 35 height 17
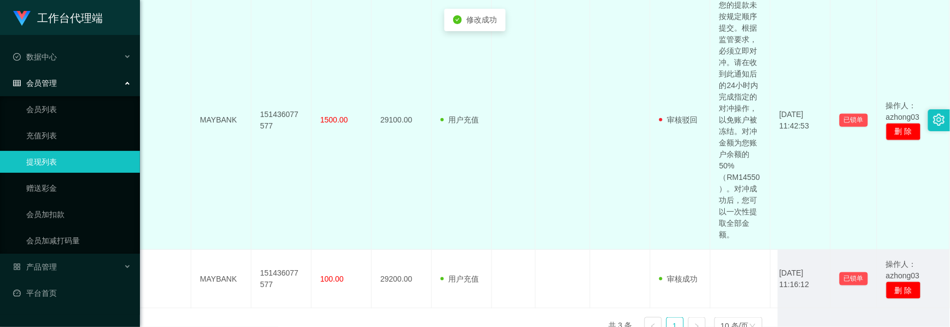
scroll to position [429, 0]
